Goal: Information Seeking & Learning: Learn about a topic

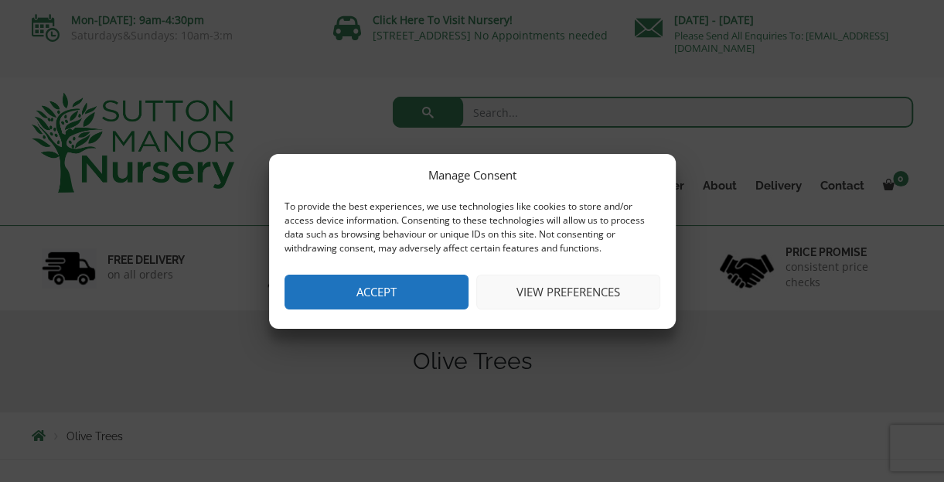
click at [401, 282] on button "Accept" at bounding box center [377, 292] width 184 height 35
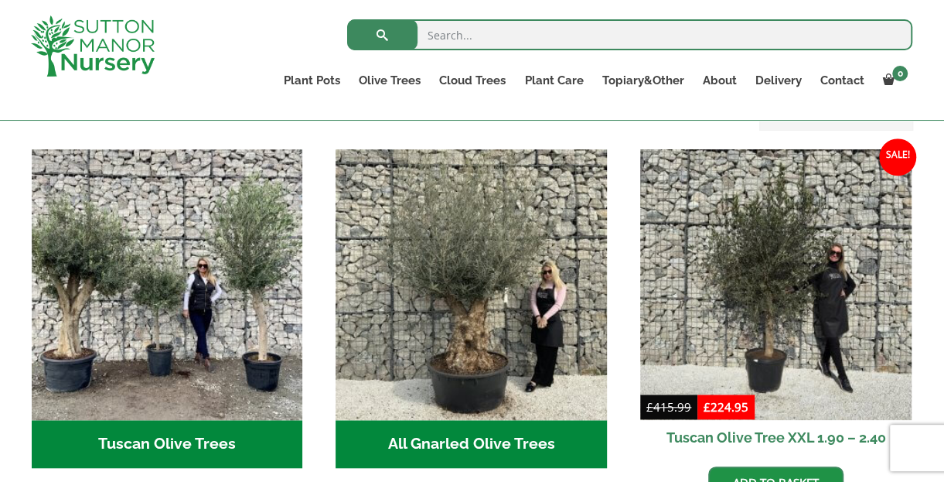
scroll to position [541, 0]
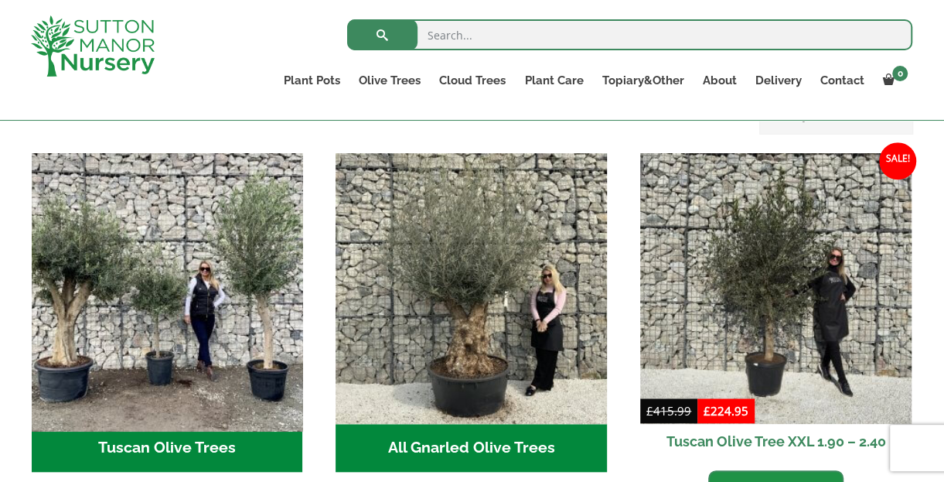
click at [232, 330] on img "Visit product category Tuscan Olive Trees" at bounding box center [167, 288] width 285 height 285
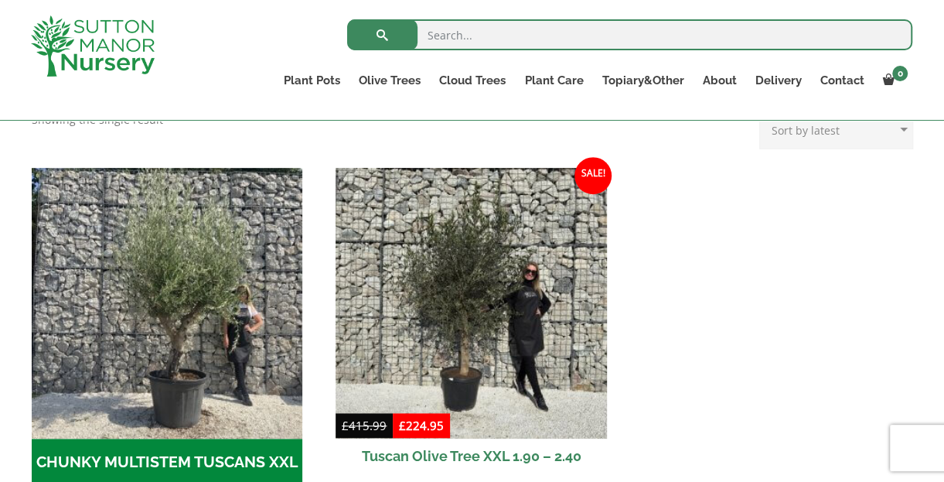
scroll to position [541, 0]
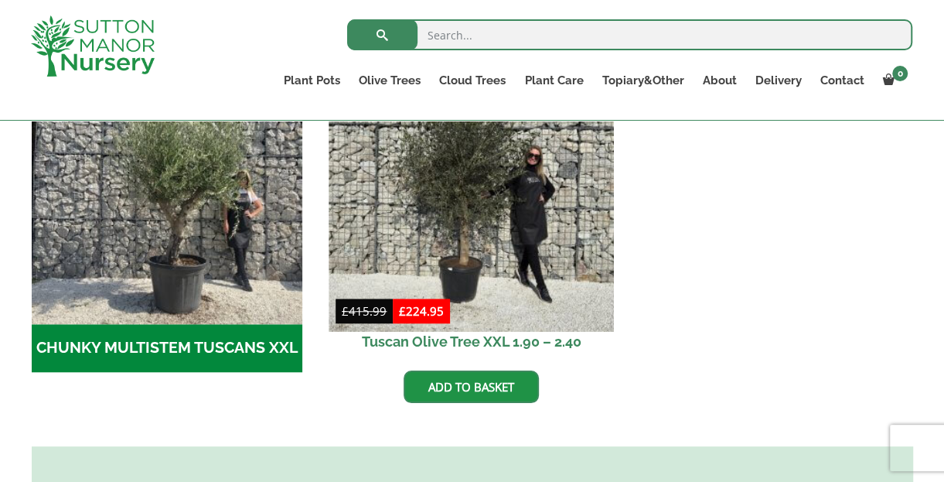
click at [419, 230] on img at bounding box center [472, 188] width 285 height 285
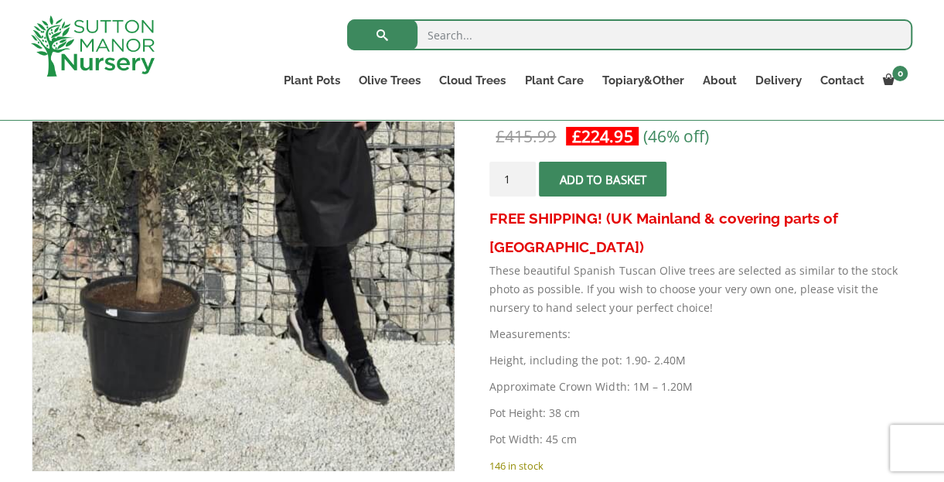
scroll to position [309, 0]
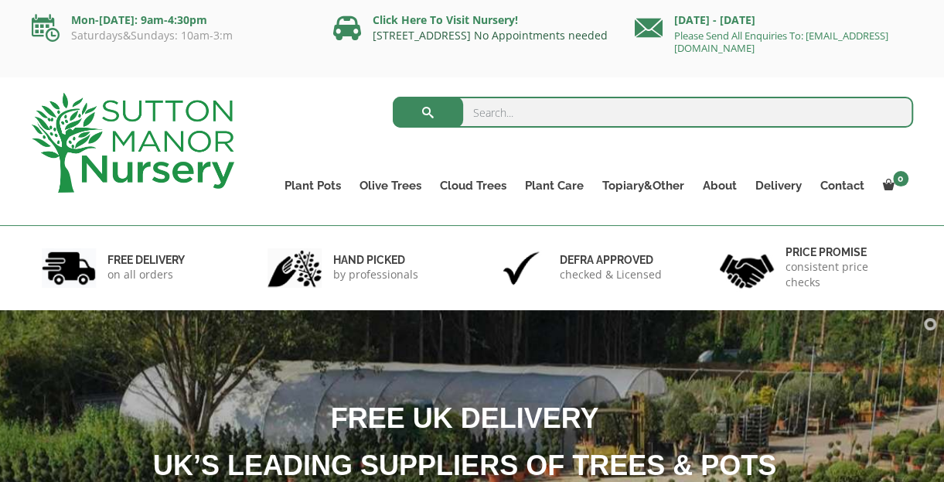
click at [489, 32] on link "[STREET_ADDRESS] No Appointments needed" at bounding box center [490, 35] width 235 height 15
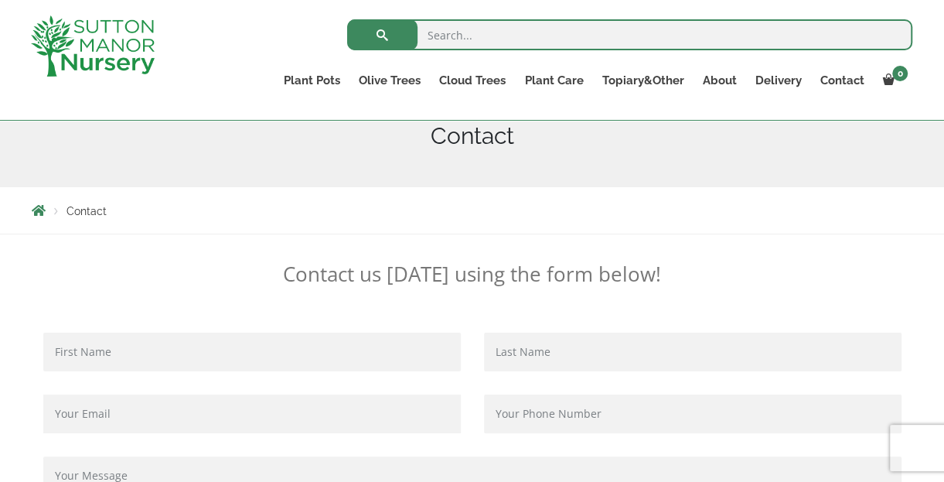
scroll to position [232, 0]
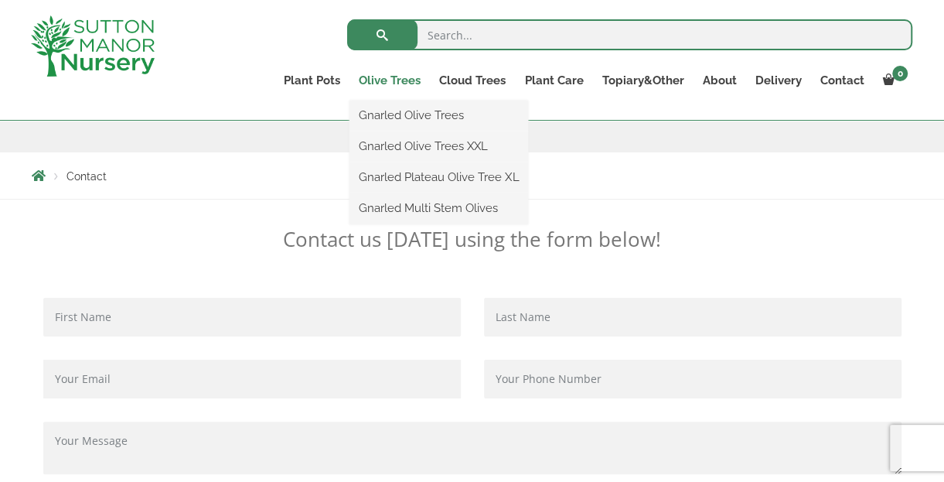
click at [378, 77] on link "Olive Trees" at bounding box center [390, 81] width 80 height 22
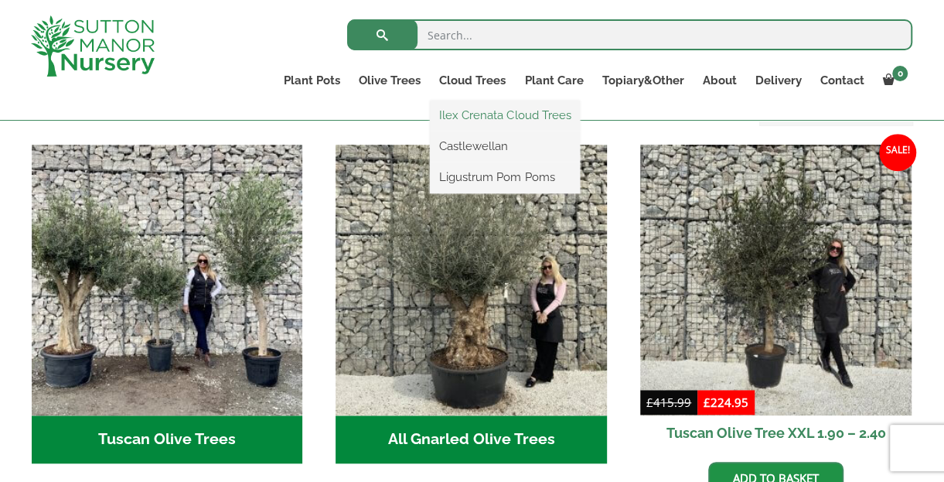
scroll to position [541, 0]
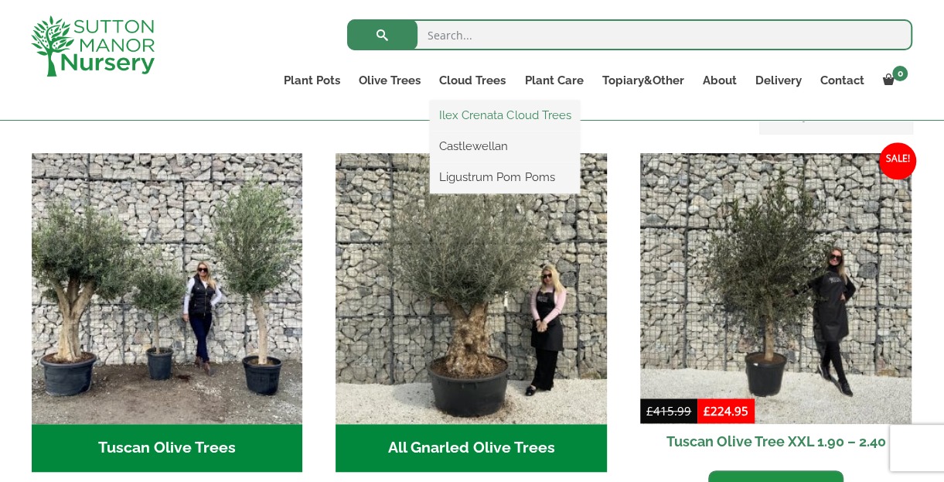
click at [540, 209] on img "Visit product category All Gnarled Olive Trees" at bounding box center [472, 289] width 272 height 272
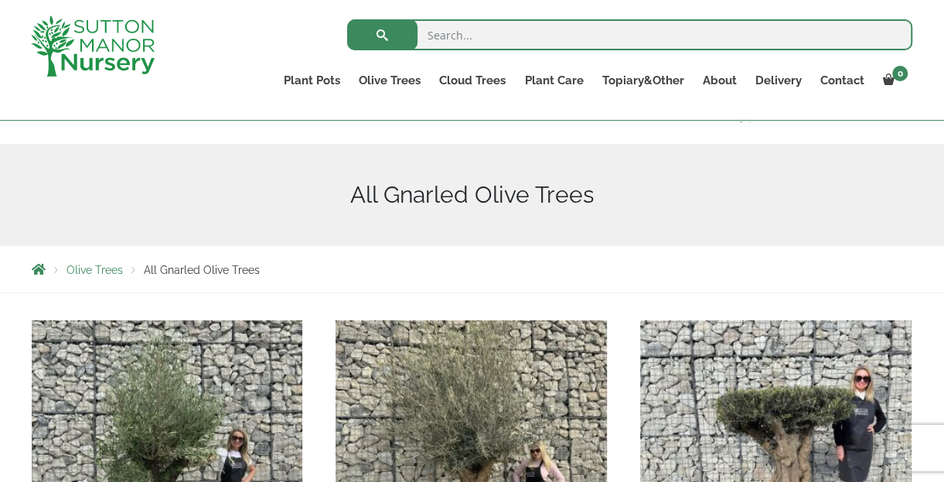
scroll to position [541, 0]
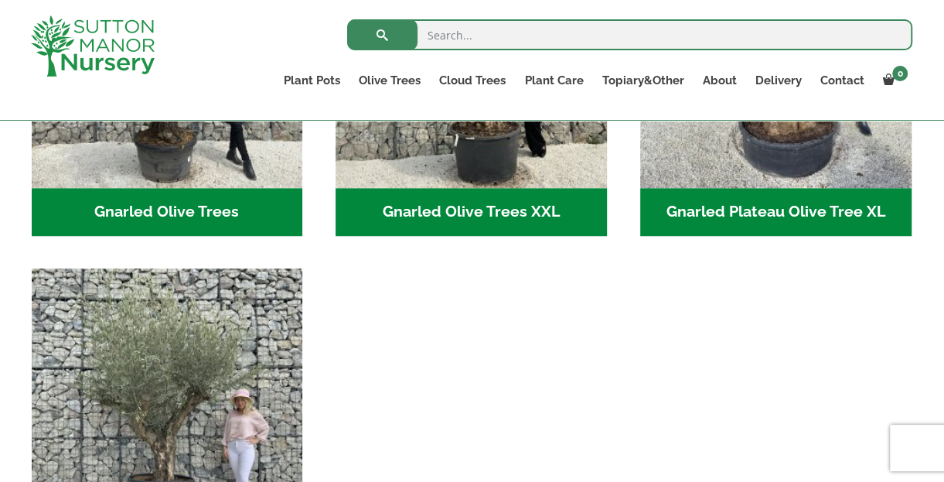
click at [193, 221] on h2 "Gnarled Olive Trees (120)" at bounding box center [168, 212] width 272 height 48
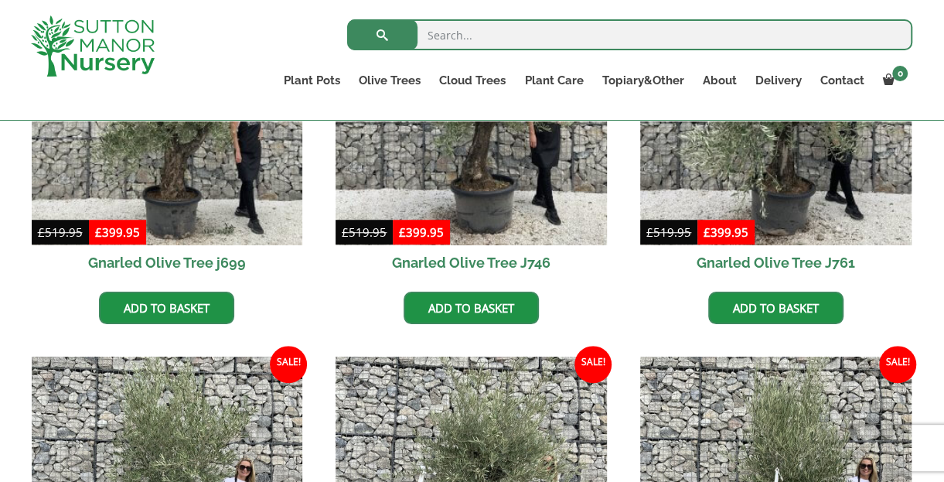
scroll to position [774, 0]
